Goal: Transaction & Acquisition: Download file/media

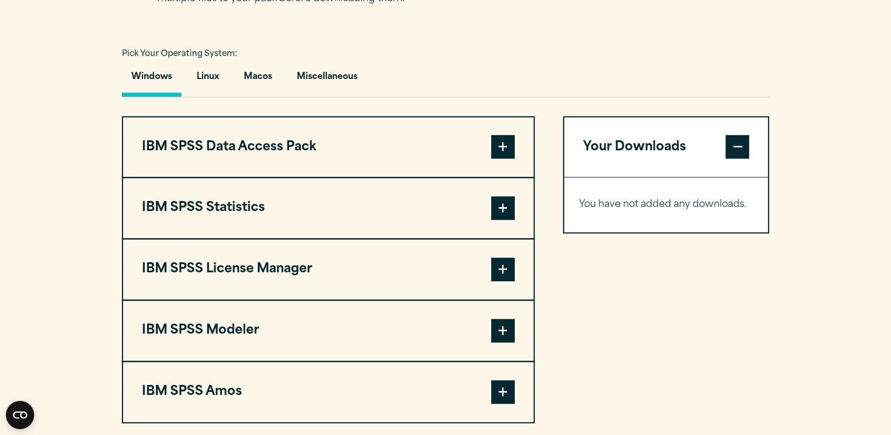
scroll to position [891, 0]
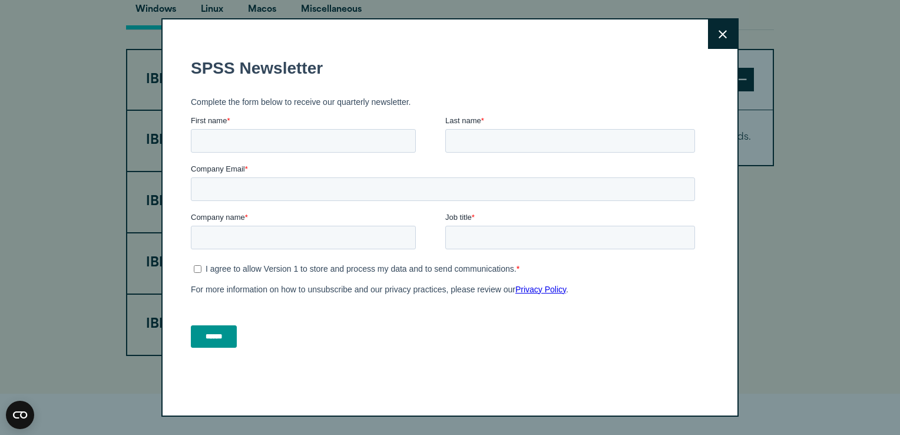
click at [719, 34] on icon at bounding box center [723, 34] width 8 height 9
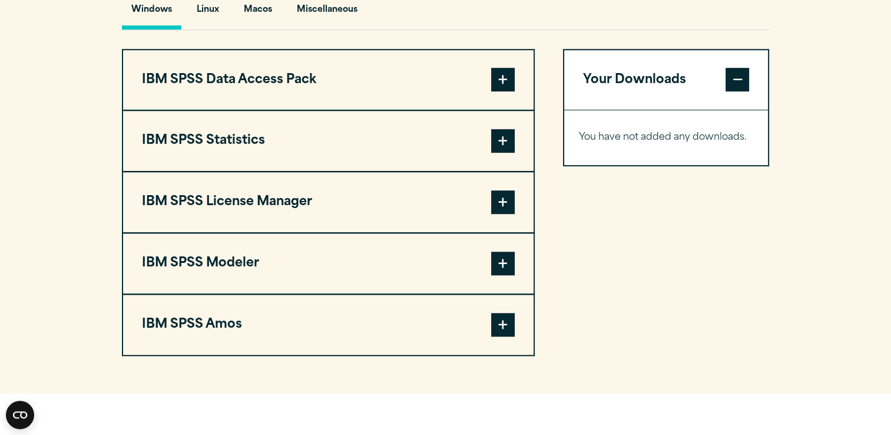
click at [501, 153] on span at bounding box center [503, 141] width 24 height 24
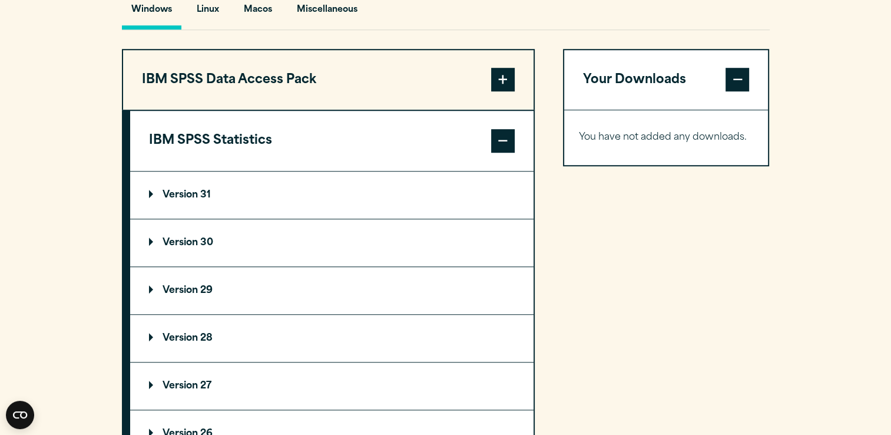
click at [163, 200] on p "Version 31" at bounding box center [180, 194] width 62 height 9
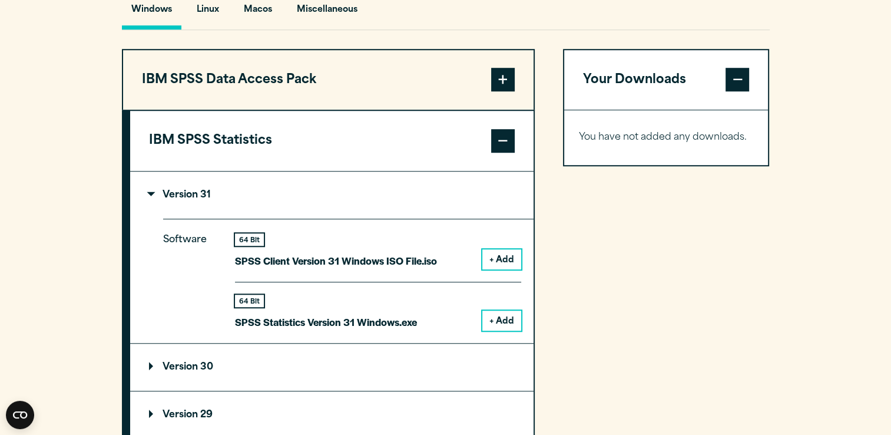
click at [506, 331] on button "+ Add" at bounding box center [502, 320] width 39 height 20
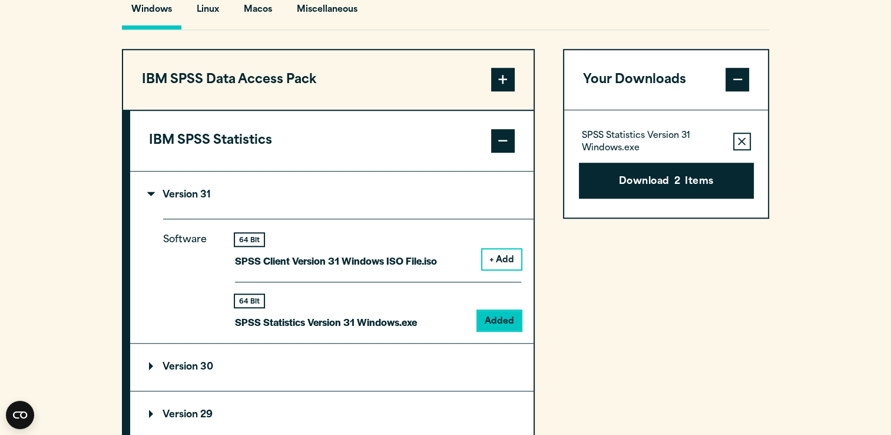
click at [741, 145] on icon "button" at bounding box center [742, 141] width 8 height 8
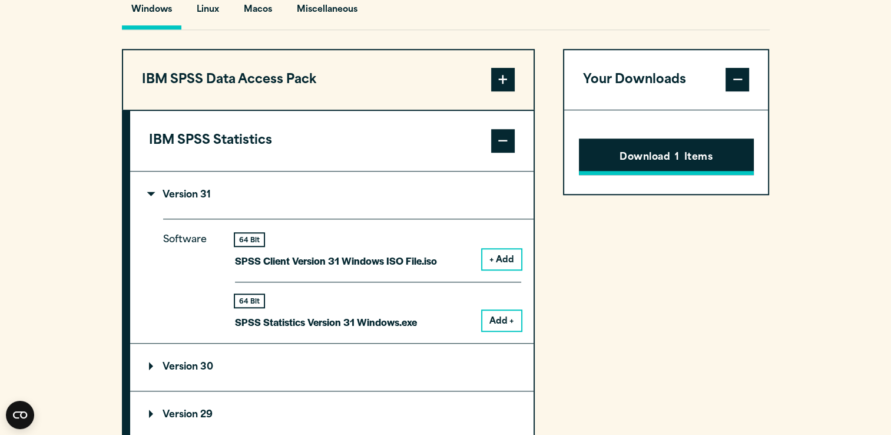
click at [644, 175] on button "Download 1 Items" at bounding box center [666, 156] width 175 height 37
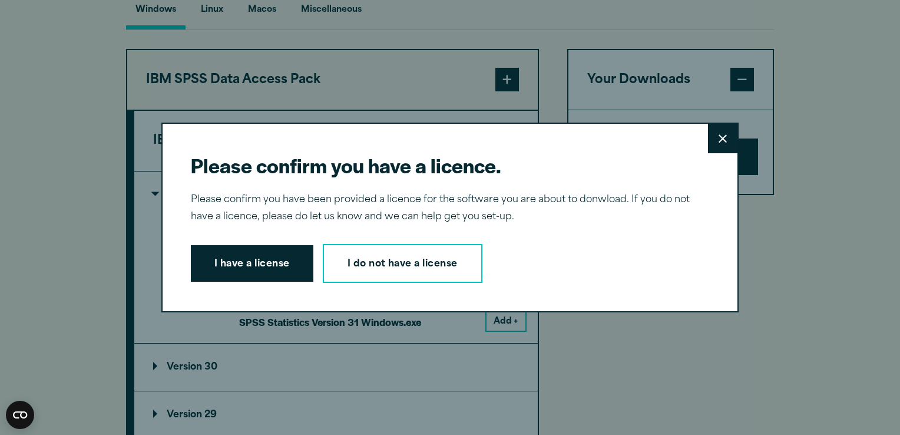
click at [728, 140] on button "Close" at bounding box center [722, 138] width 29 height 29
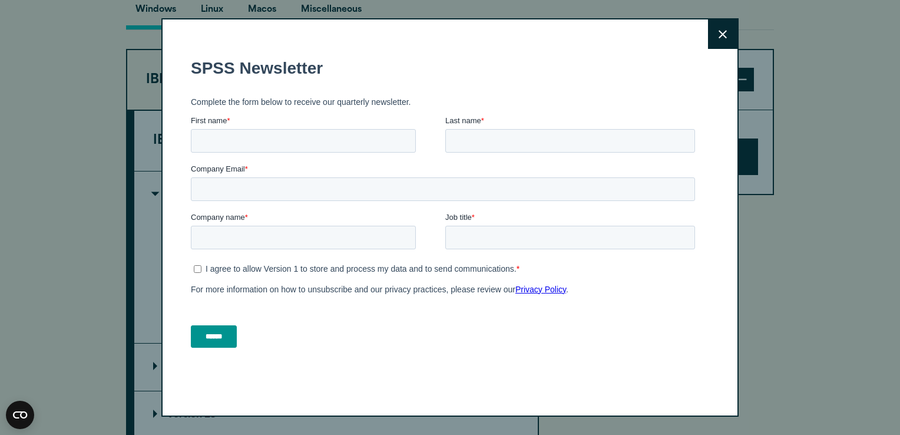
click at [721, 41] on button "Close" at bounding box center [722, 33] width 29 height 29
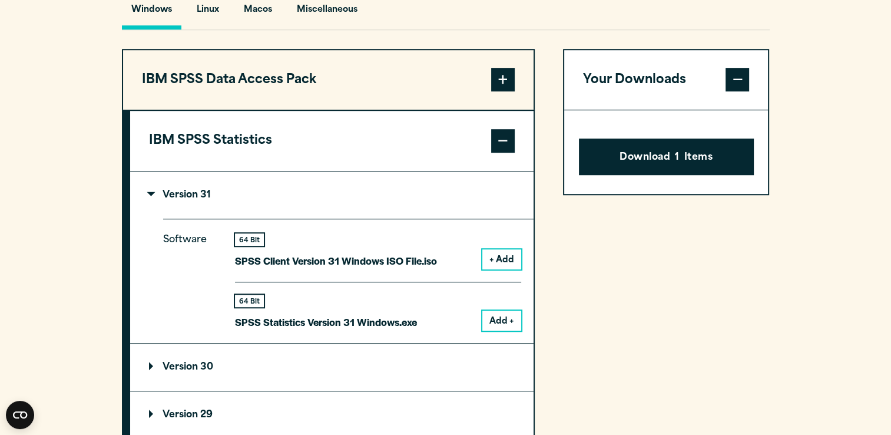
click at [503, 331] on button "Add +" at bounding box center [502, 320] width 39 height 20
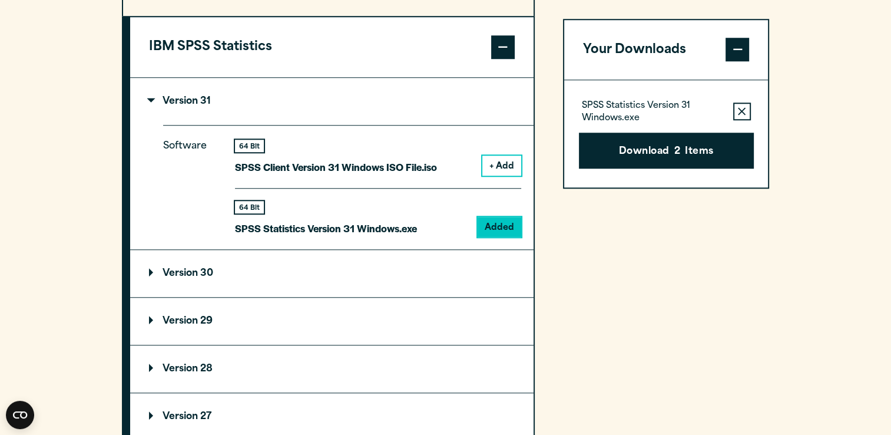
scroll to position [985, 0]
click at [709, 159] on button "Download 2 Items" at bounding box center [666, 151] width 175 height 37
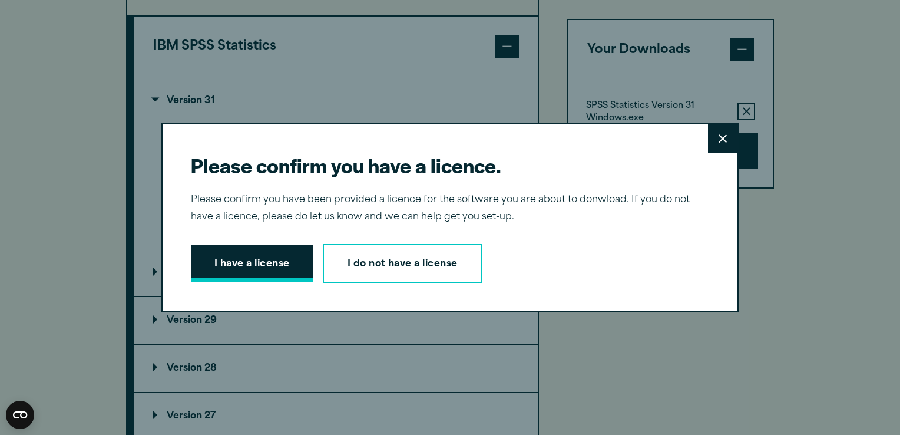
click at [219, 272] on button "I have a license" at bounding box center [252, 263] width 123 height 37
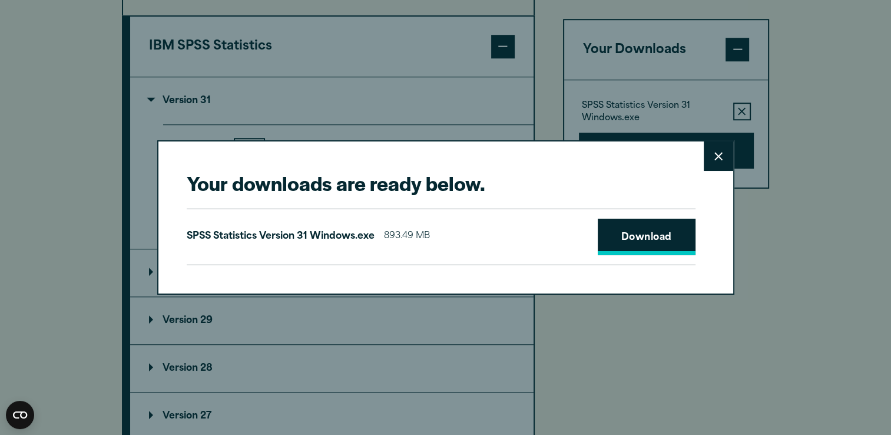
click at [630, 242] on link "Download" at bounding box center [647, 237] width 98 height 37
click at [658, 237] on link "Download" at bounding box center [647, 237] width 98 height 37
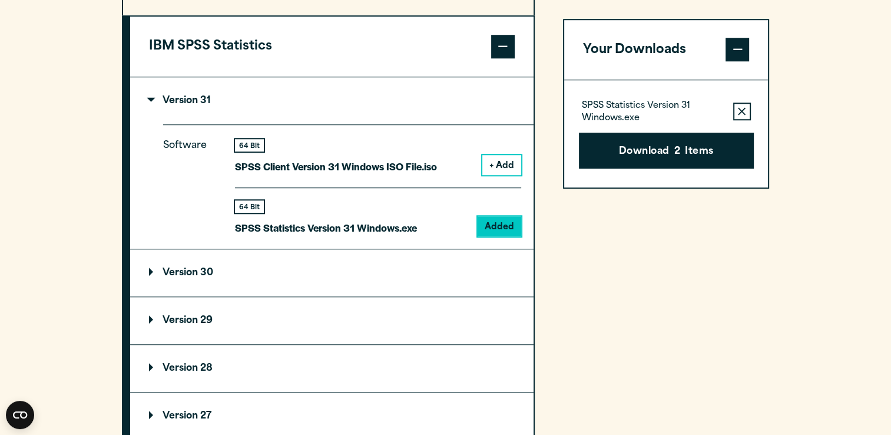
click at [402, 305] on div "Your downloads are ready below. Close SPSS Statistics Version 31 Windows.exe 89…" at bounding box center [445, 217] width 891 height 435
